Goal: Task Accomplishment & Management: Manage account settings

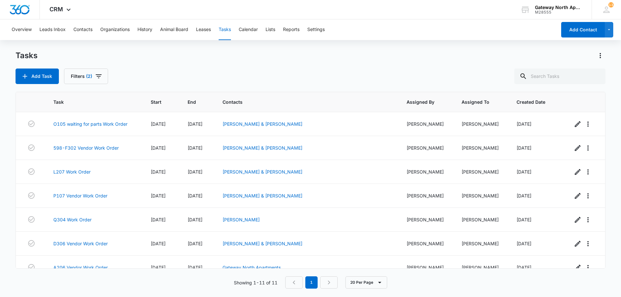
scroll to position [107, 0]
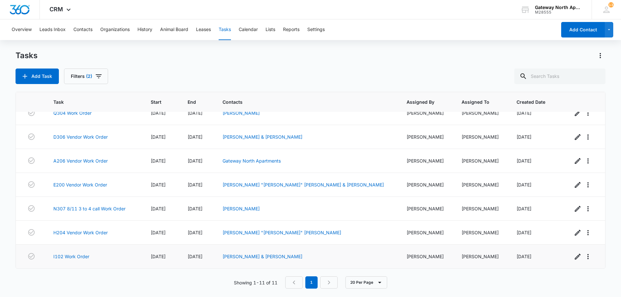
click at [83, 264] on td "I102 Work Order" at bounding box center [94, 257] width 97 height 24
click at [78, 256] on link "I102 Work Order" at bounding box center [71, 256] width 36 height 7
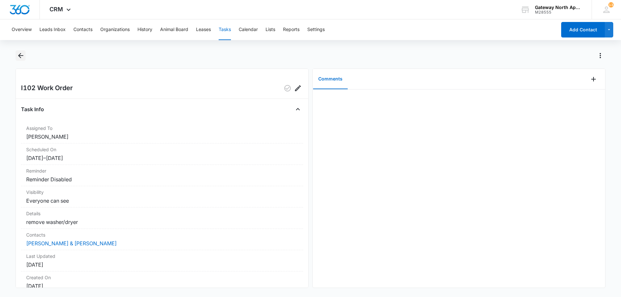
click at [22, 57] on icon "Back" at bounding box center [21, 56] width 8 height 8
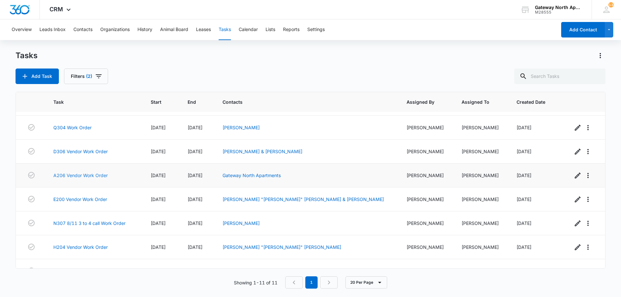
scroll to position [107, 0]
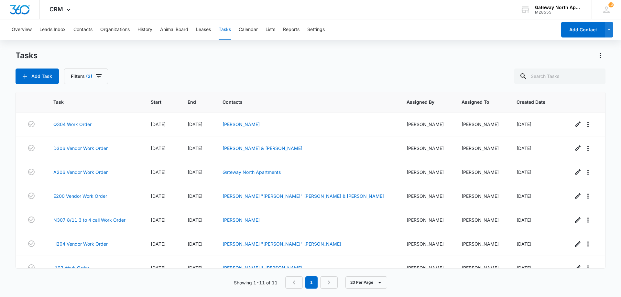
scroll to position [107, 0]
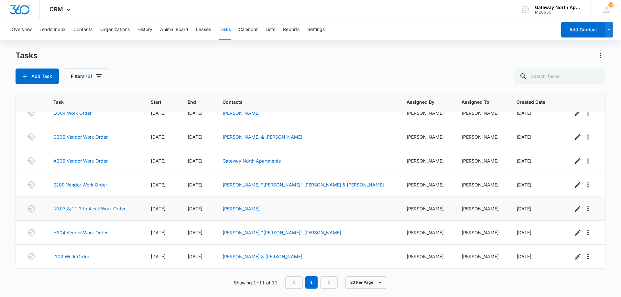
click at [89, 209] on link "N307 8/11 3 to 4 call Work Order" at bounding box center [89, 208] width 72 height 7
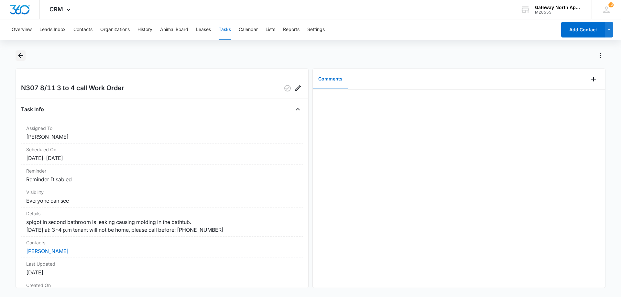
click at [20, 55] on icon "Back" at bounding box center [20, 55] width 5 height 5
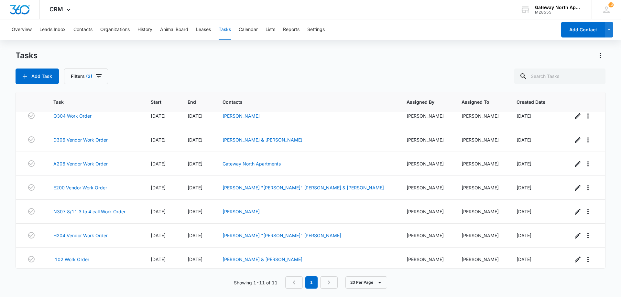
scroll to position [107, 0]
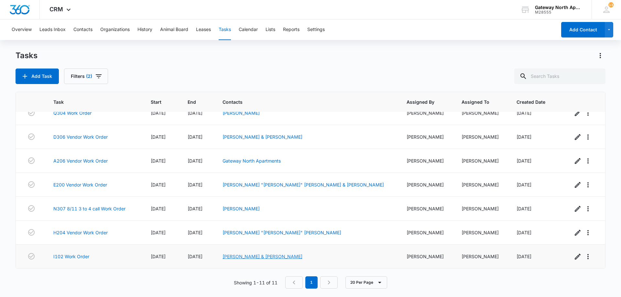
click at [255, 258] on link "[PERSON_NAME] & [PERSON_NAME]" at bounding box center [263, 256] width 80 height 5
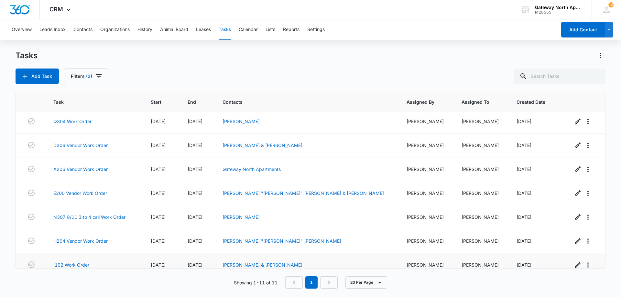
scroll to position [107, 0]
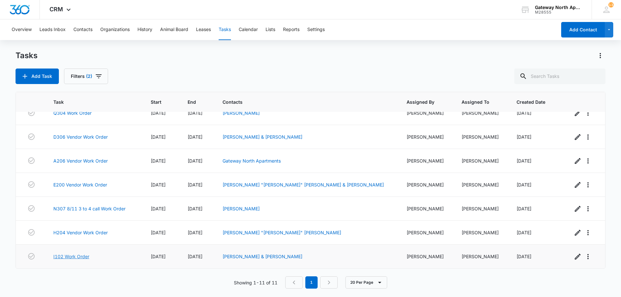
click at [86, 256] on link "I102 Work Order" at bounding box center [71, 256] width 36 height 7
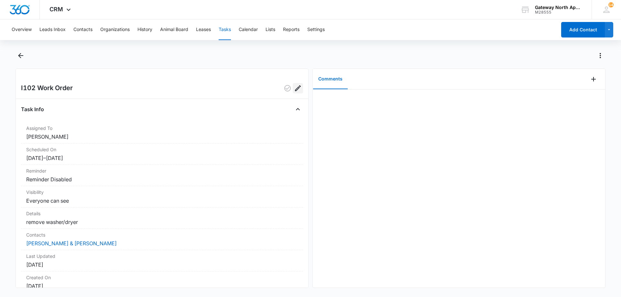
click at [295, 89] on icon "Edit" at bounding box center [298, 88] width 8 height 8
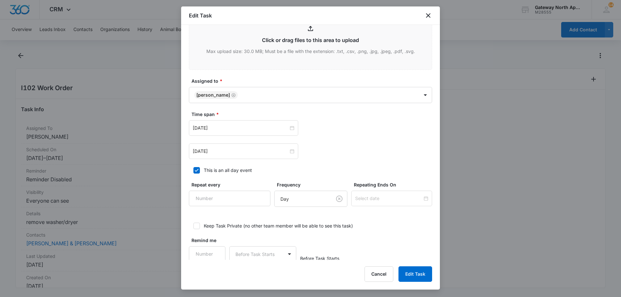
scroll to position [304, 0]
click at [392, 278] on button "Cancel" at bounding box center [379, 275] width 29 height 16
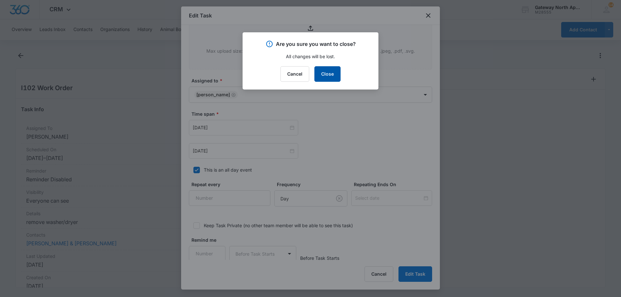
click at [329, 76] on button "Close" at bounding box center [327, 74] width 26 height 16
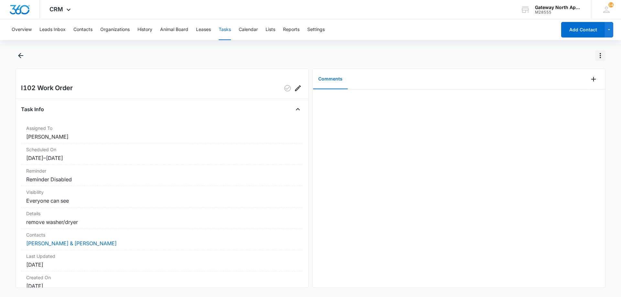
click at [601, 59] on icon "Actions" at bounding box center [600, 56] width 8 height 8
click at [574, 91] on div "Delete Task" at bounding box center [573, 93] width 33 height 5
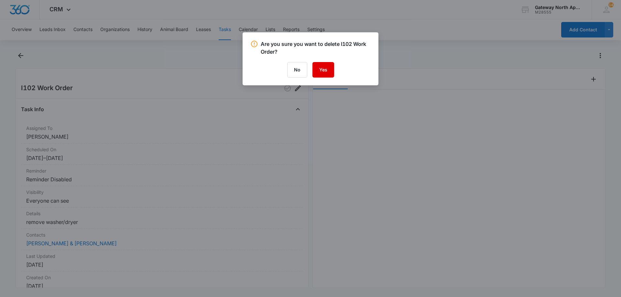
click at [329, 70] on button "Yes" at bounding box center [323, 70] width 22 height 16
